Goal: Contribute content: Add original content to the website for others to see

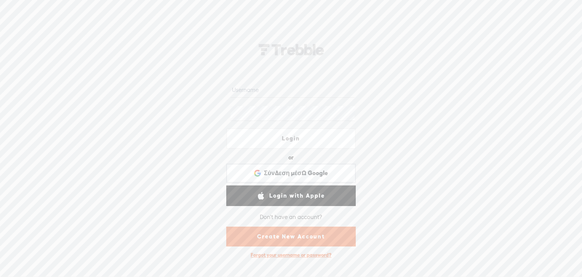
type input "[PERSON_NAME]"
click at [296, 139] on link "Login" at bounding box center [291, 138] width 130 height 21
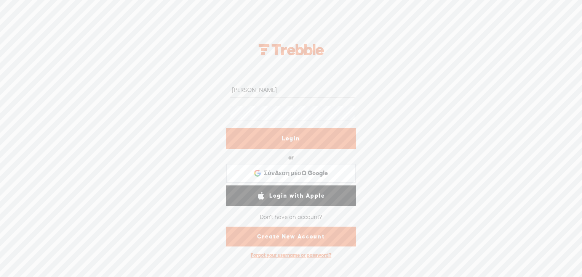
click at [296, 139] on div at bounding box center [292, 139] width 19 height 19
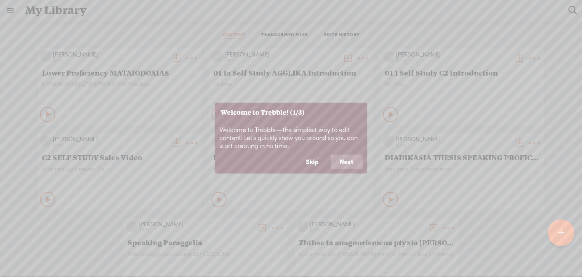
click at [318, 161] on button "Skip" at bounding box center [312, 161] width 31 height 14
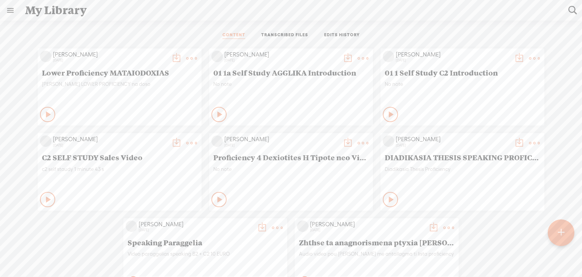
scroll to position [6, 0]
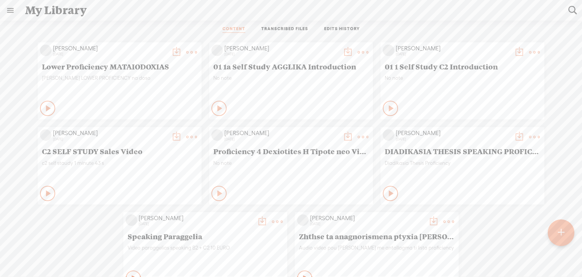
click at [560, 232] on t at bounding box center [561, 232] width 6 height 17
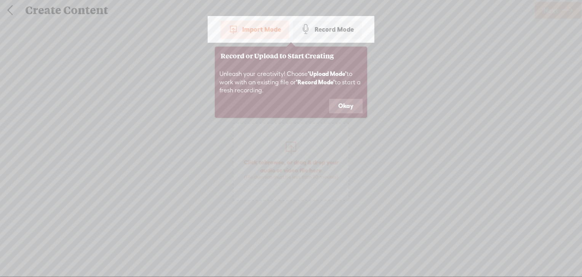
click at [344, 105] on button "Okay" at bounding box center [346, 106] width 34 height 14
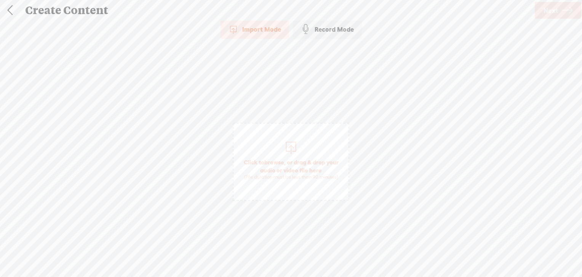
click at [255, 26] on div "Import Mode" at bounding box center [255, 29] width 69 height 19
click at [288, 146] on div at bounding box center [290, 146] width 15 height 15
click at [560, 8] on link "Next" at bounding box center [558, 10] width 46 height 17
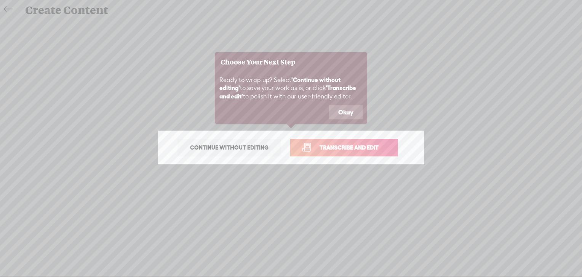
click at [338, 146] on span "Transcribe and edit" at bounding box center [349, 147] width 75 height 9
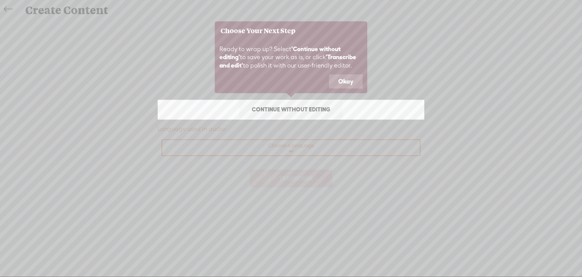
click at [290, 150] on icon at bounding box center [291, 138] width 582 height 277
click at [351, 77] on button "Okay" at bounding box center [346, 81] width 34 height 14
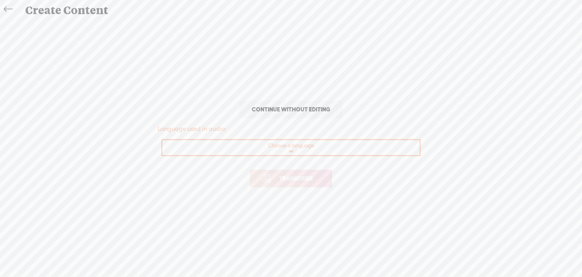
click at [305, 145] on select "Choose a language Afrikaans Albanian Amharic Arabic, Gulf Arabic, Modern Standa…" at bounding box center [291, 148] width 258 height 16
click at [256, 146] on select "Choose a language Afrikaans Albanian Amharic Arabic, Gulf Arabic, Modern Standa…" at bounding box center [291, 148] width 258 height 16
click at [255, 144] on select "Choose a language Afrikaans Albanian Amharic Arabic, Gulf Arabic, Modern Standa…" at bounding box center [291, 148] width 258 height 16
select select "el"
click at [162, 140] on select "Choose a language Afrikaans Albanian Amharic Arabic, Gulf Arabic, Modern Standa…" at bounding box center [291, 148] width 258 height 16
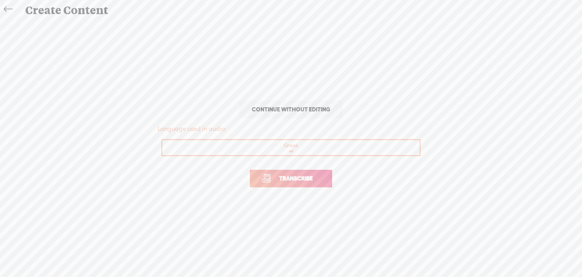
click at [281, 179] on span "Transcribe" at bounding box center [296, 178] width 50 height 9
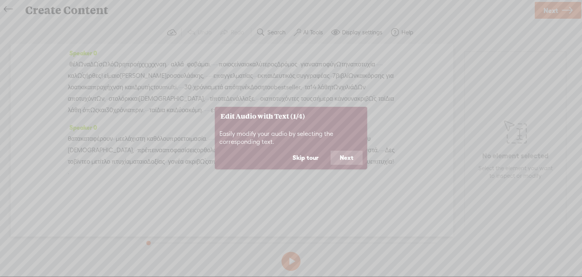
click at [314, 156] on button "Skip tour" at bounding box center [305, 157] width 44 height 14
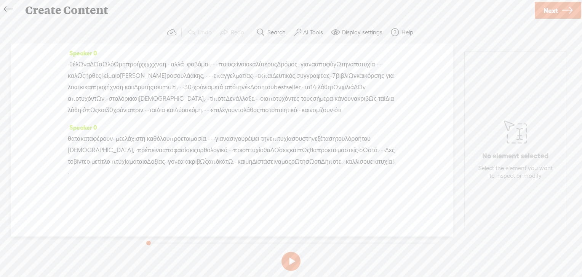
click at [126, 65] on span "λόωρη" at bounding box center [116, 64] width 18 height 11
click at [126, 64] on span "λόωρη" at bounding box center [116, 64] width 18 height 11
click at [115, 63] on span "[S]" at bounding box center [111, 64] width 8 height 7
click at [128, 45] on span "Restore" at bounding box center [130, 46] width 20 height 8
click at [313, 31] on label "AI Tools" at bounding box center [313, 33] width 20 height 8
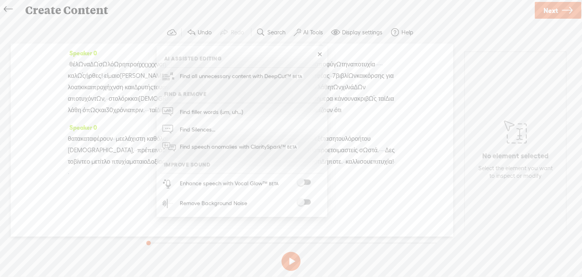
click at [302, 182] on span at bounding box center [304, 181] width 14 height 5
click at [301, 203] on span at bounding box center [304, 201] width 14 height 5
click at [355, 263] on section at bounding box center [291, 260] width 296 height 25
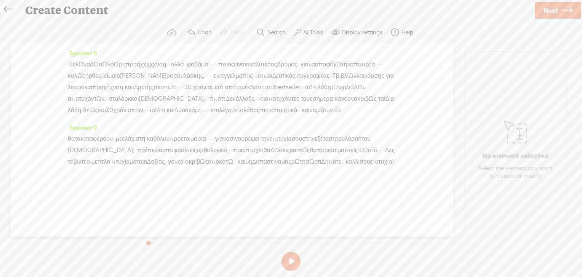
click at [289, 255] on button at bounding box center [291, 260] width 19 height 19
click at [555, 8] on span "Next" at bounding box center [551, 10] width 14 height 19
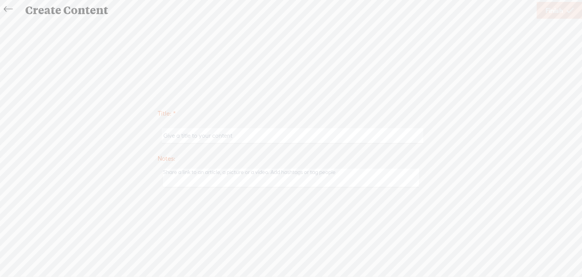
click at [6, 8] on icon at bounding box center [8, 9] width 9 height 17
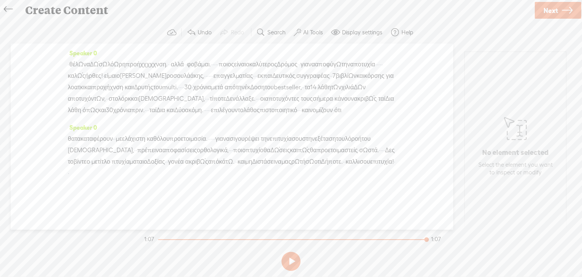
click at [548, 8] on span "Next" at bounding box center [551, 10] width 14 height 19
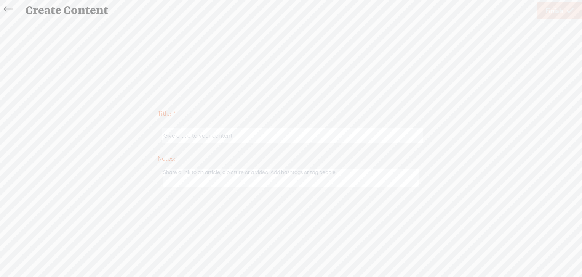
click at [201, 138] on input "text" at bounding box center [292, 135] width 261 height 15
drag, startPoint x: 212, startPoint y: 136, endPoint x: 178, endPoint y: 136, distance: 34.7
click at [163, 136] on input "[PERSON_NAME] Epilego" at bounding box center [292, 135] width 261 height 15
type input "[PERSON_NAME] Epilego"
click at [179, 176] on textarea at bounding box center [291, 177] width 256 height 19
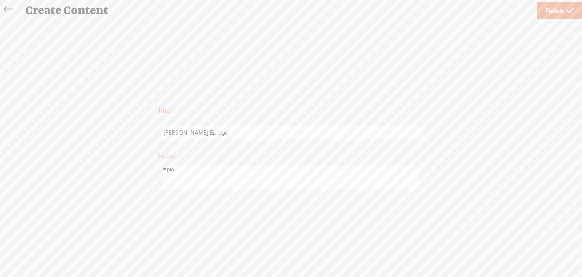
type textarea "#pio"
click at [253, 133] on input "[PERSON_NAME] Epilego" at bounding box center [292, 132] width 261 height 15
type input "[PERSON_NAME] Epilego Eisagogi"
click at [189, 171] on textarea "#pio" at bounding box center [291, 177] width 256 height 25
type textarea "#pioptyxioagglikonnadoso"
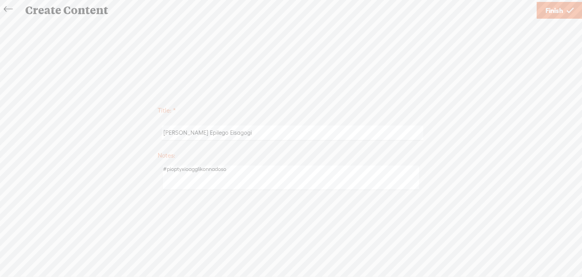
click at [556, 11] on span "Finish" at bounding box center [555, 10] width 18 height 19
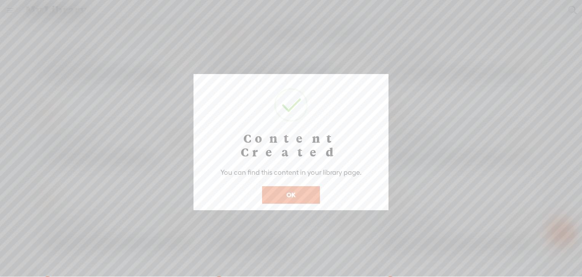
click at [296, 186] on button "OK" at bounding box center [291, 195] width 58 height 18
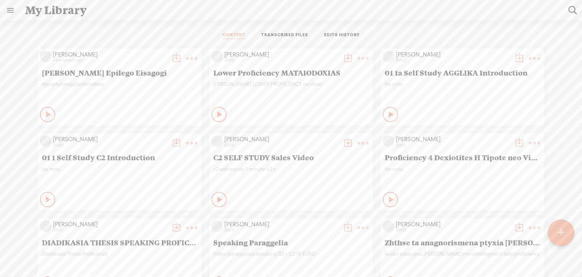
click at [171, 56] on t at bounding box center [176, 58] width 11 height 11
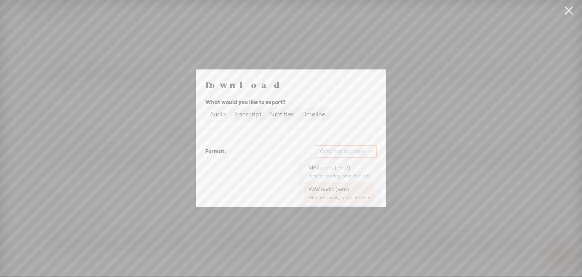
click at [372, 150] on span "WAV audio (.wav)" at bounding box center [346, 151] width 53 height 11
click at [346, 168] on div "MP3 audio (.mp3)" at bounding box center [340, 167] width 62 height 8
click at [351, 191] on span "Download" at bounding box center [357, 191] width 27 height 8
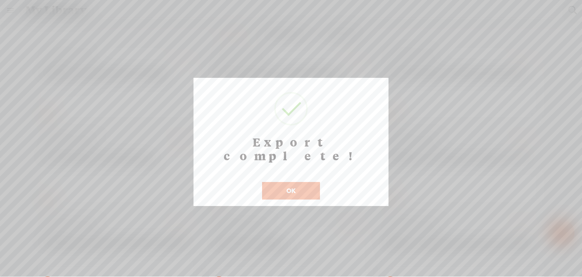
click at [314, 182] on button "OK" at bounding box center [291, 191] width 58 height 18
